Goal: Information Seeking & Learning: Learn about a topic

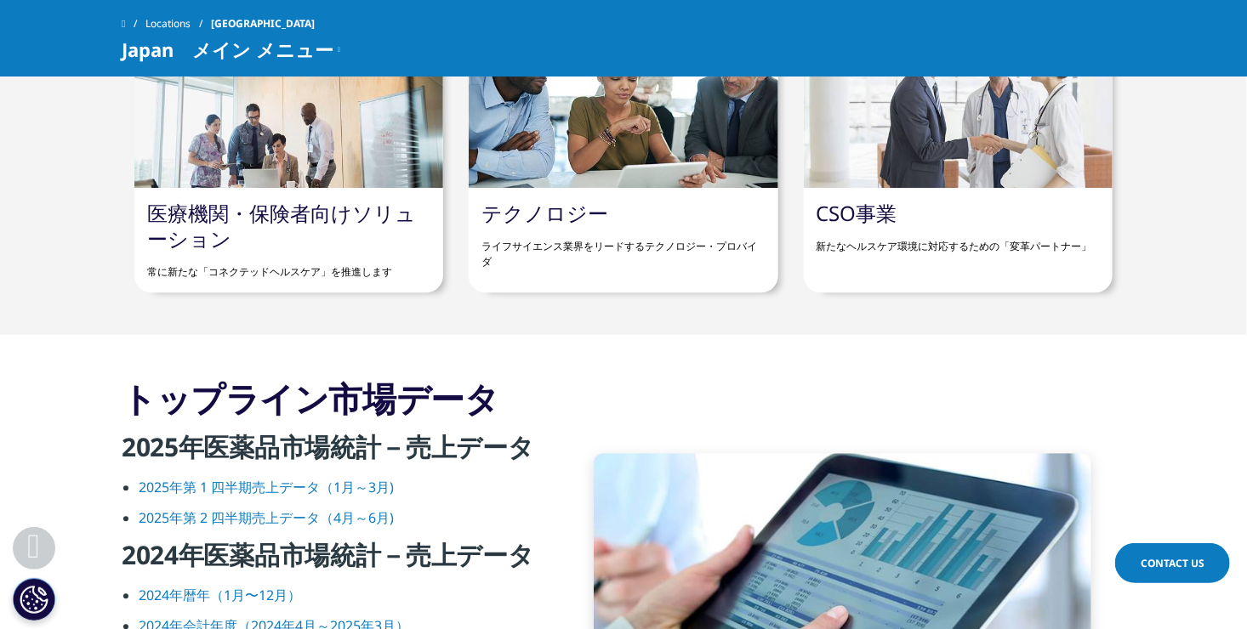
scroll to position [2298, 0]
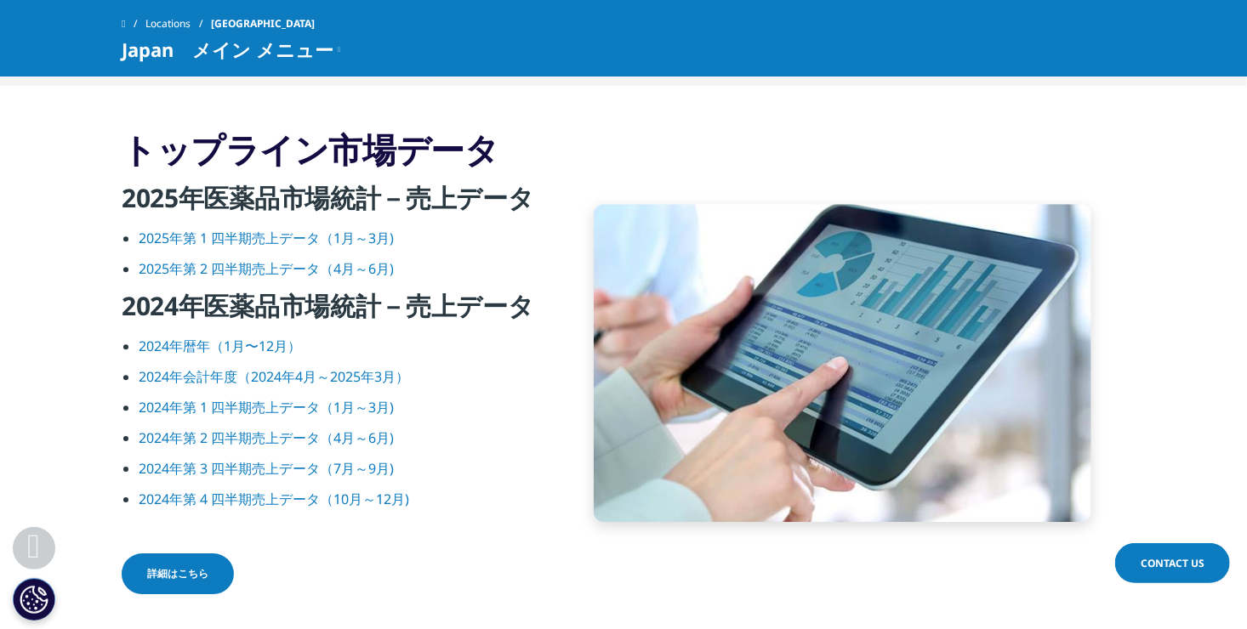
click at [283, 235] on link "2025年第 1 四半期売上データ（1月～3月)" at bounding box center [266, 238] width 255 height 19
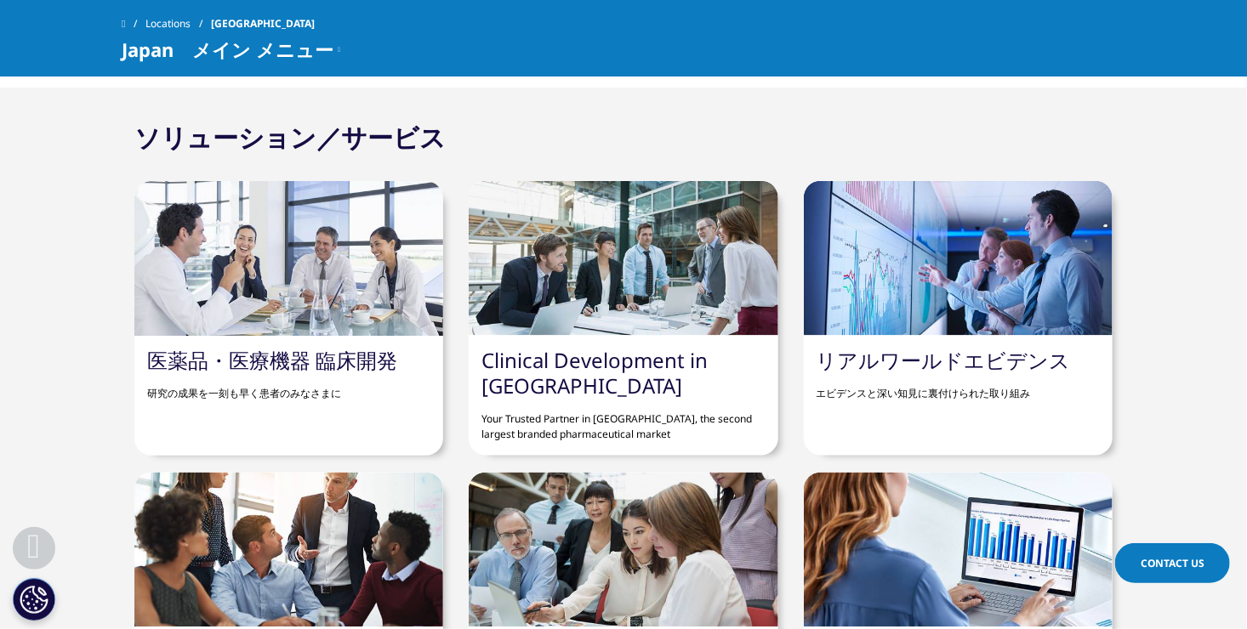
scroll to position [1343, 0]
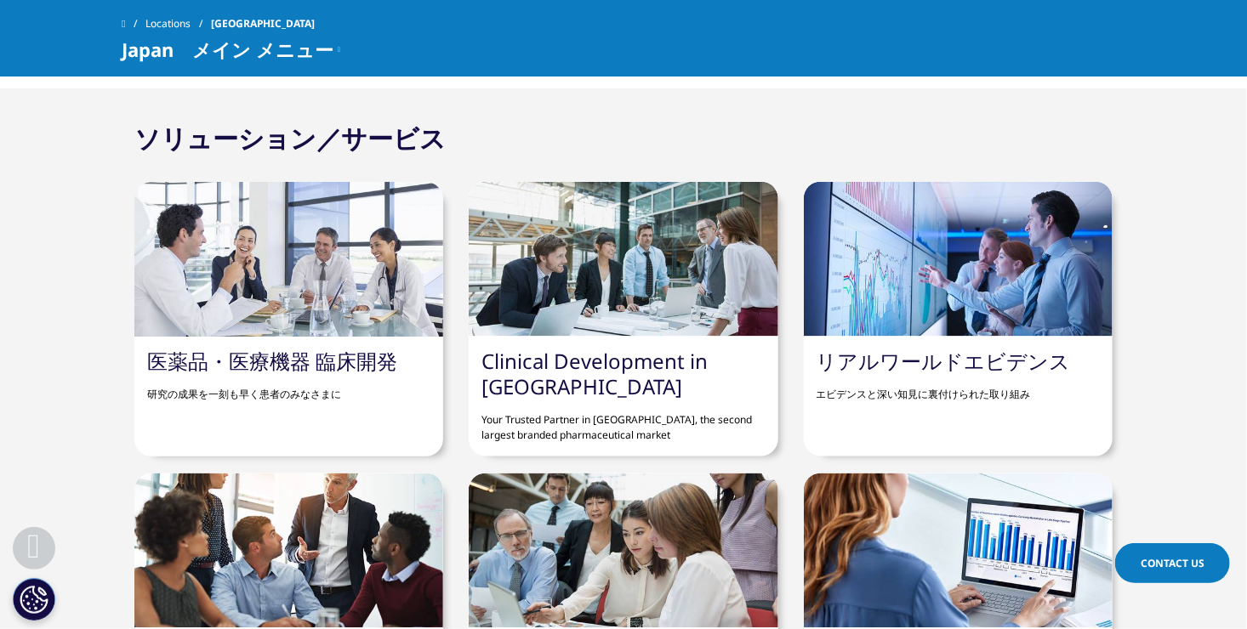
click at [378, 337] on div "医薬品・医療機器 臨床開発 研究の成果を一刻も早く患者のみなさまに" at bounding box center [288, 376] width 309 height 79
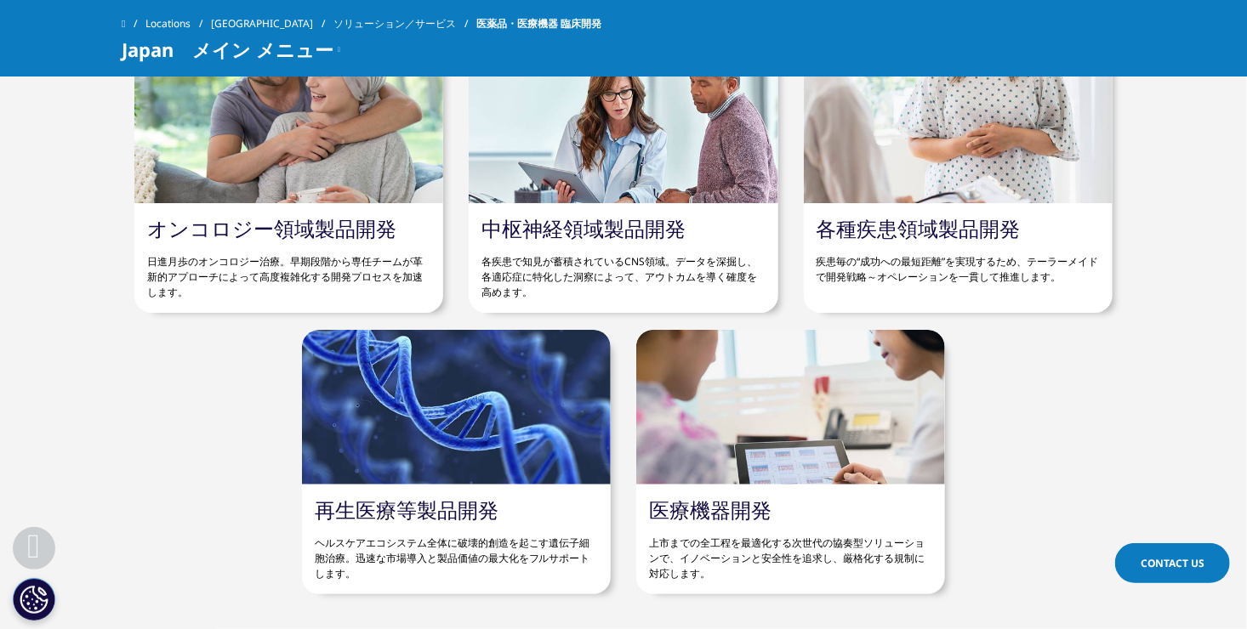
scroll to position [5407, 0]
click at [249, 233] on link "オンコロジー領域製品開発" at bounding box center [271, 229] width 249 height 28
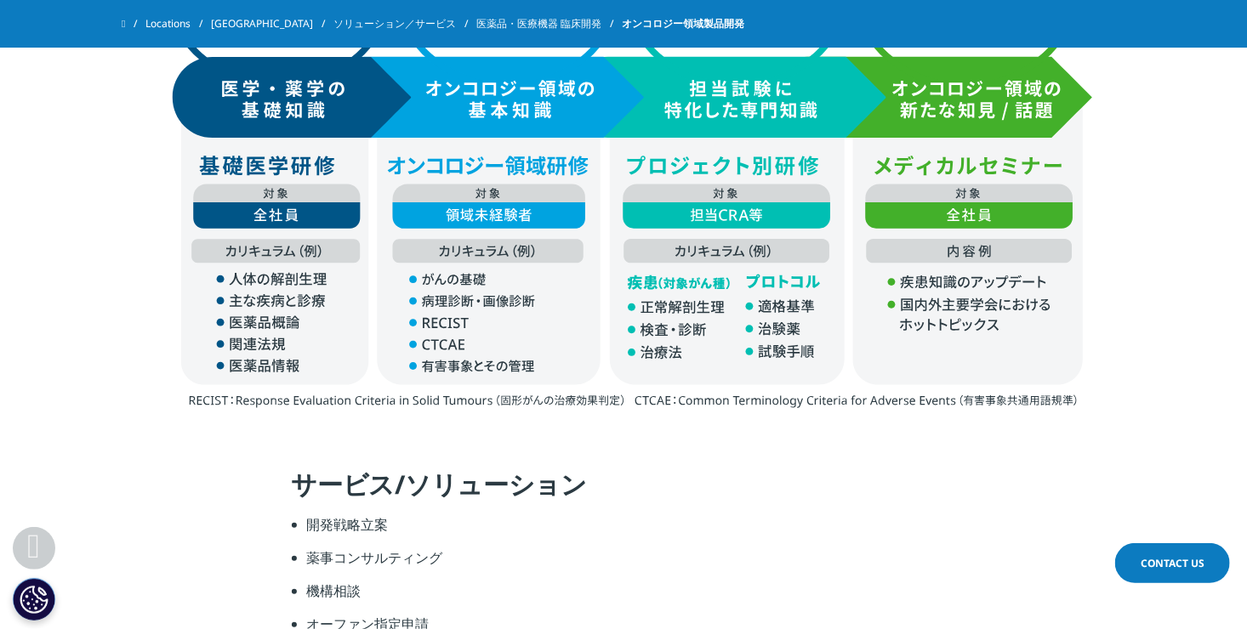
scroll to position [3418, 0]
